Goal: Find specific page/section: Find specific page/section

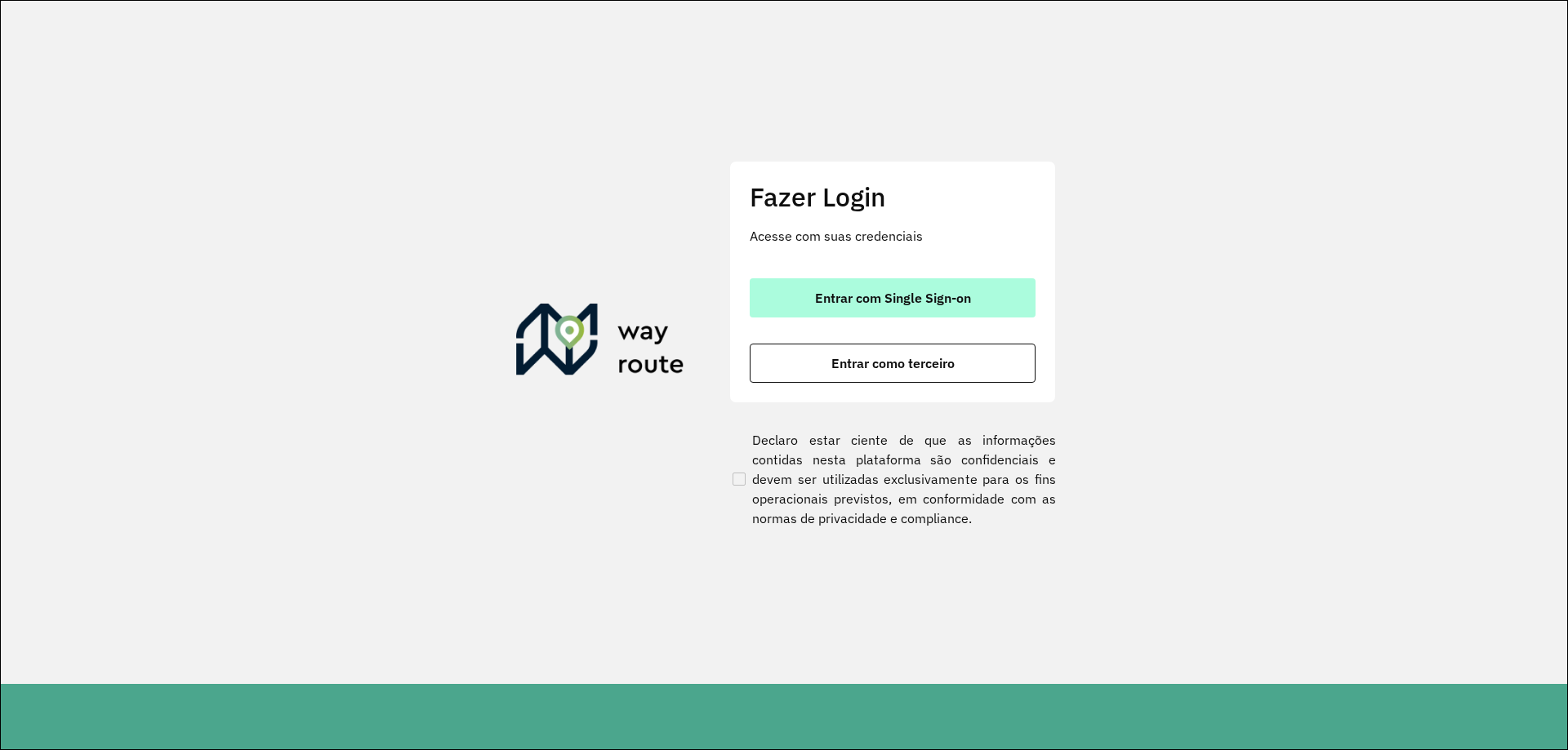
click at [905, 306] on button "Entrar com Single Sign-on" at bounding box center [892, 297] width 286 height 39
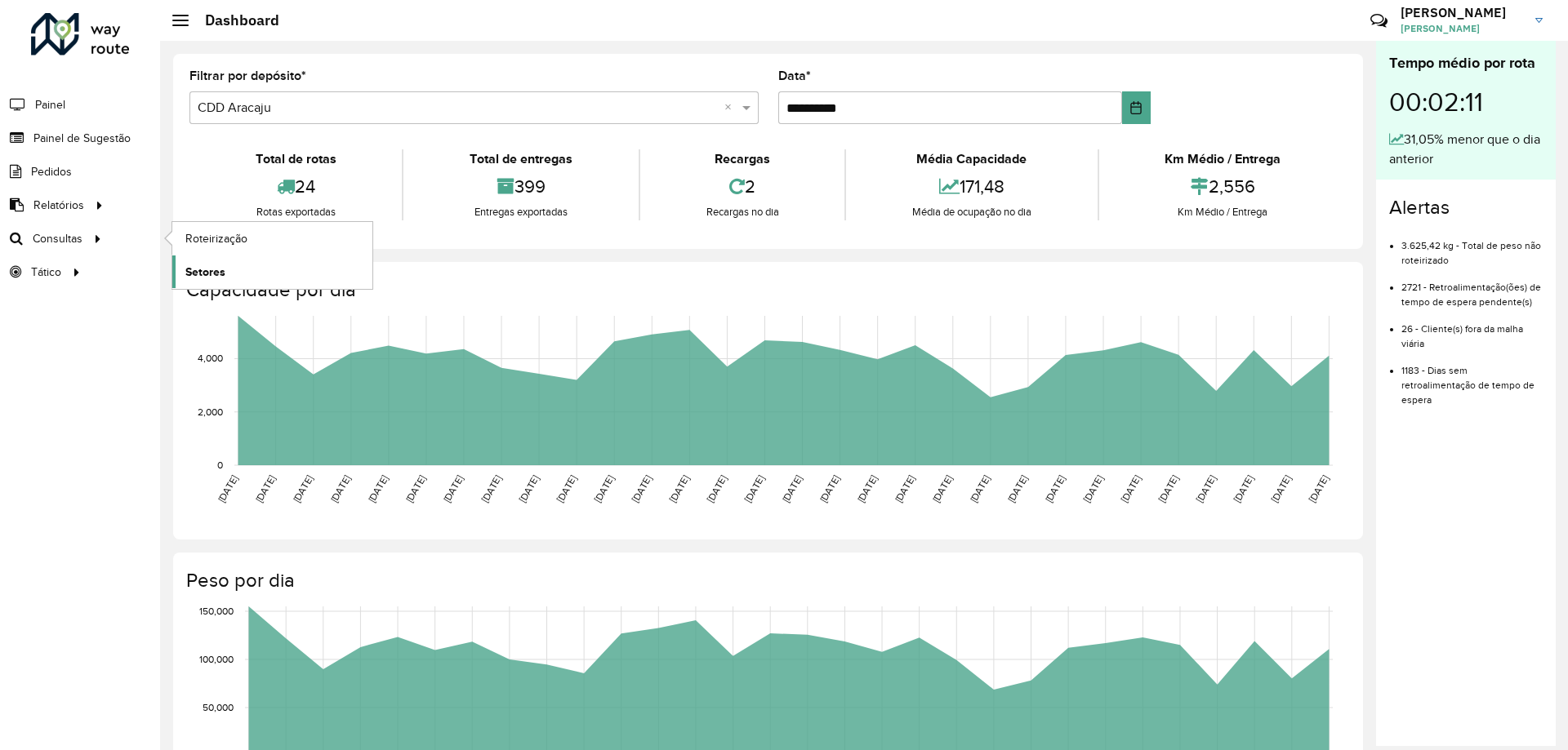
click at [217, 259] on link "Setores" at bounding box center [272, 272] width 201 height 33
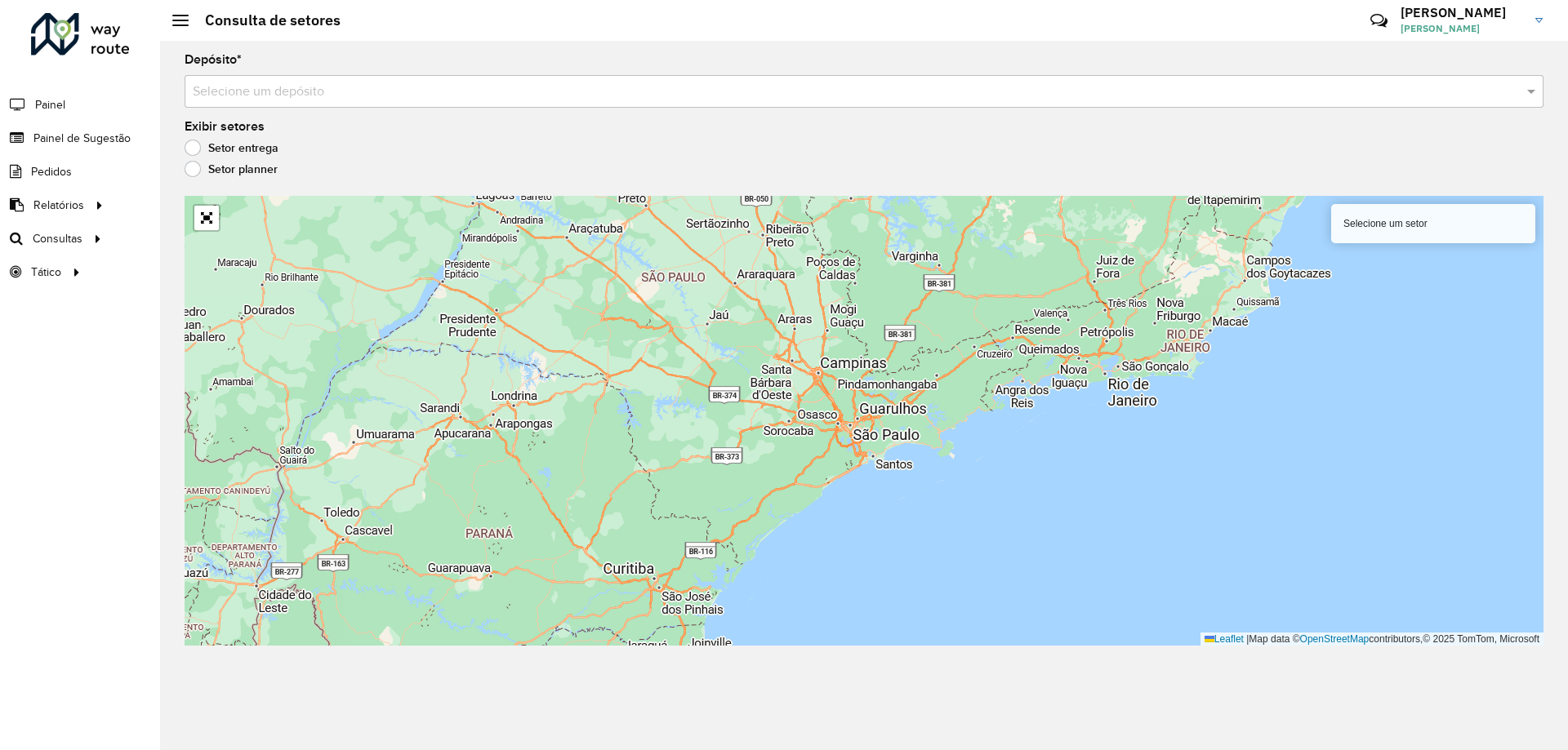
click at [328, 90] on input "text" at bounding box center [848, 92] width 1310 height 20
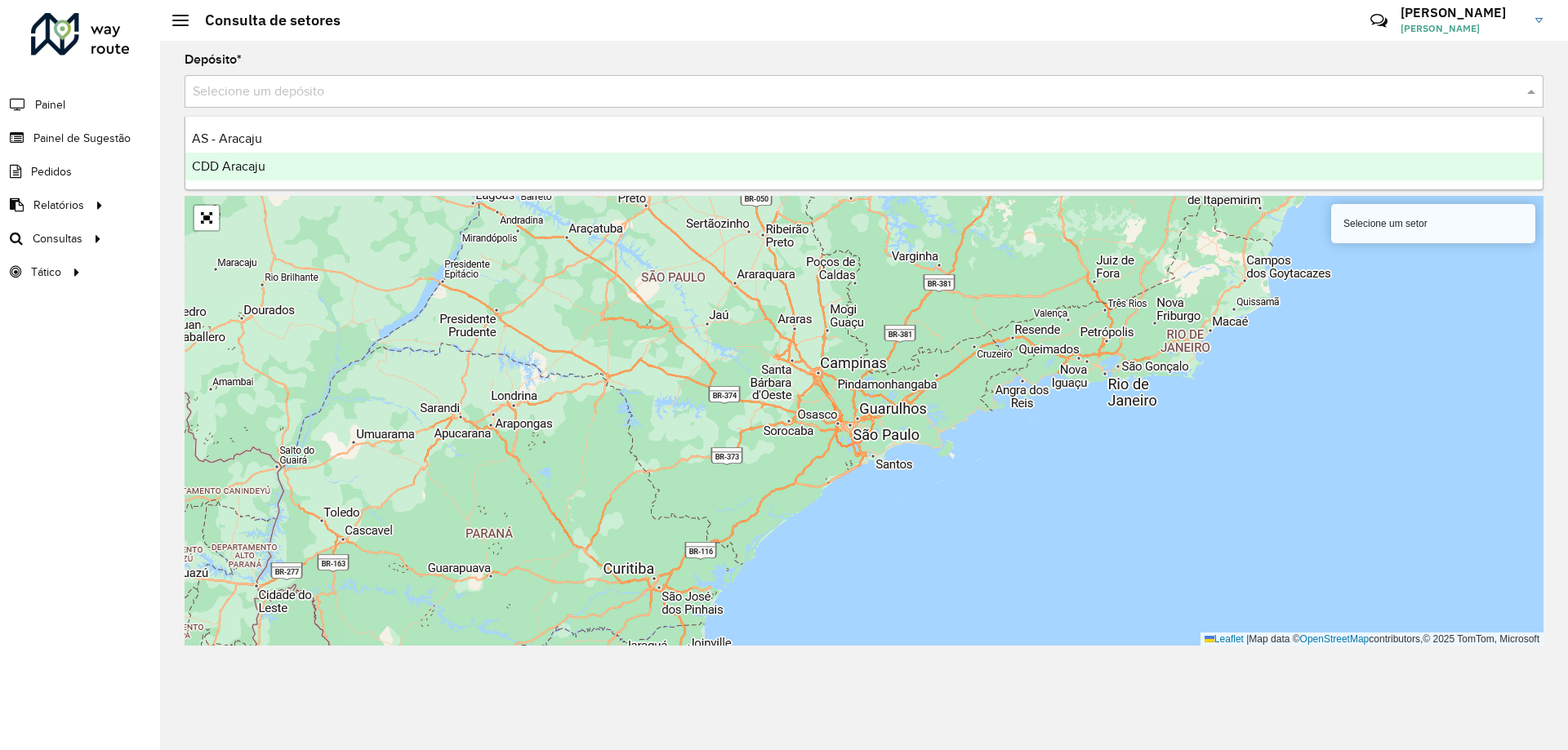
click at [284, 168] on div "CDD Aracaju" at bounding box center [864, 167] width 1357 height 28
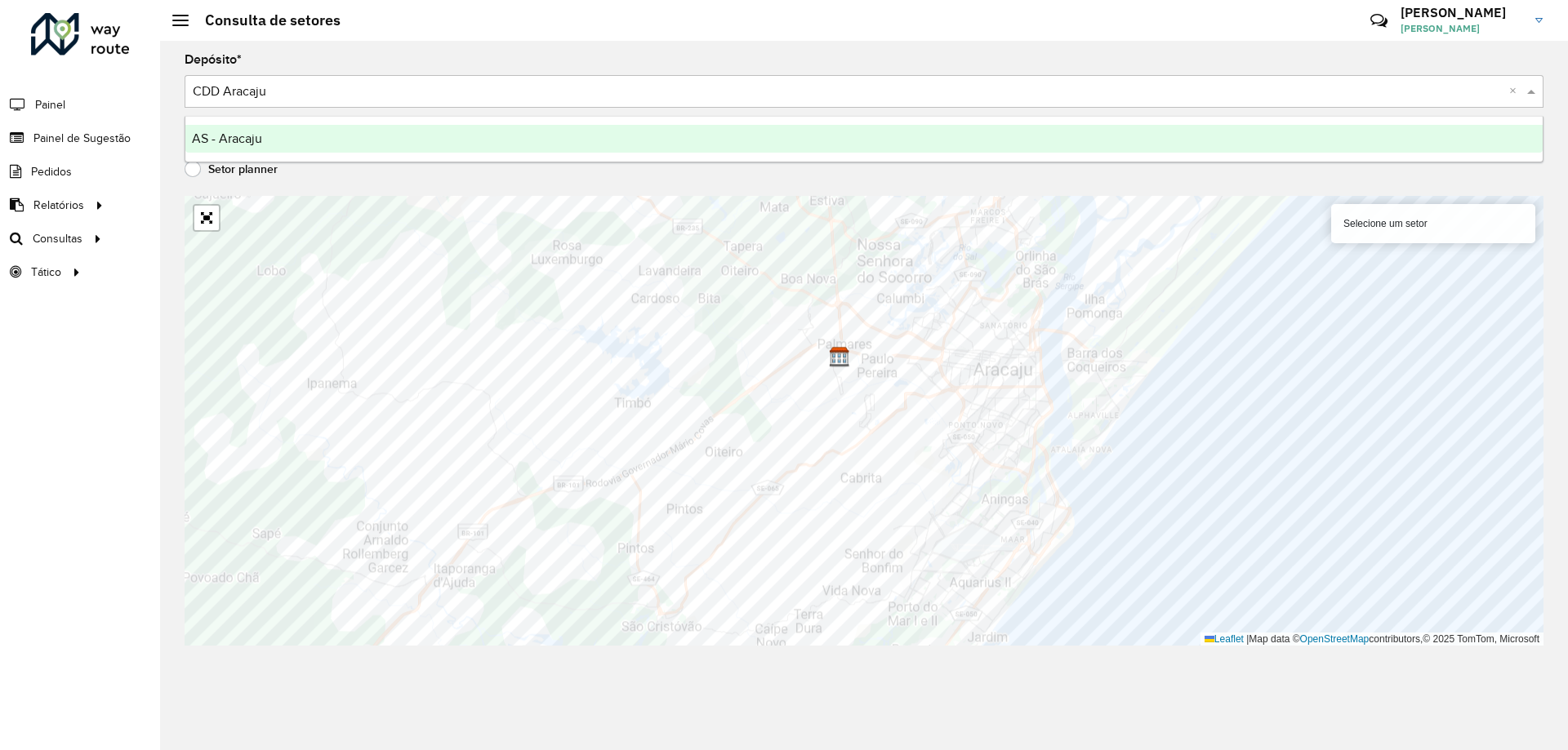
click at [289, 90] on input "text" at bounding box center [848, 92] width 1310 height 20
